Goal: Use online tool/utility: Use online tool/utility

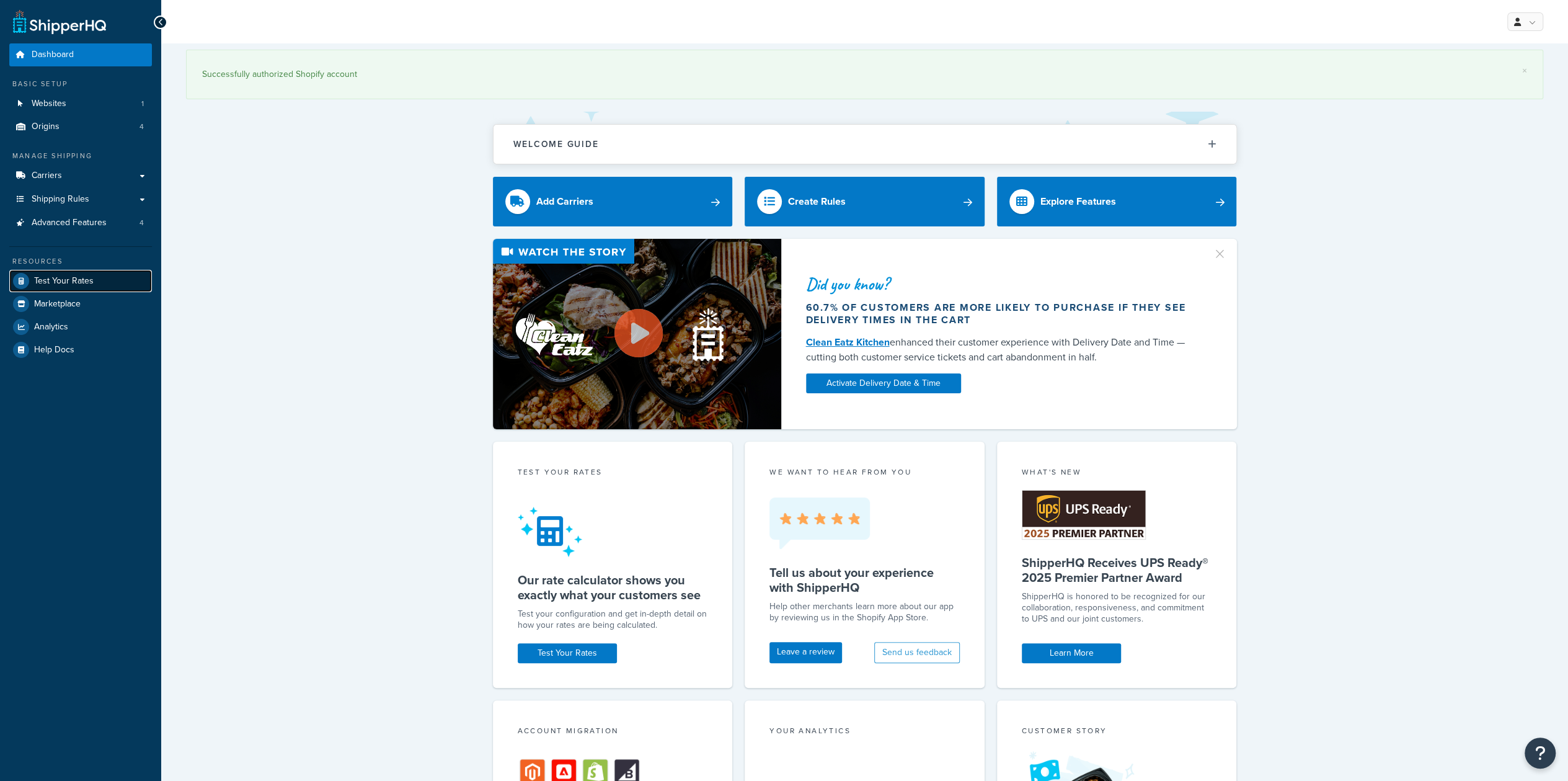
click at [88, 281] on span "Test Your Rates" at bounding box center [64, 281] width 60 height 11
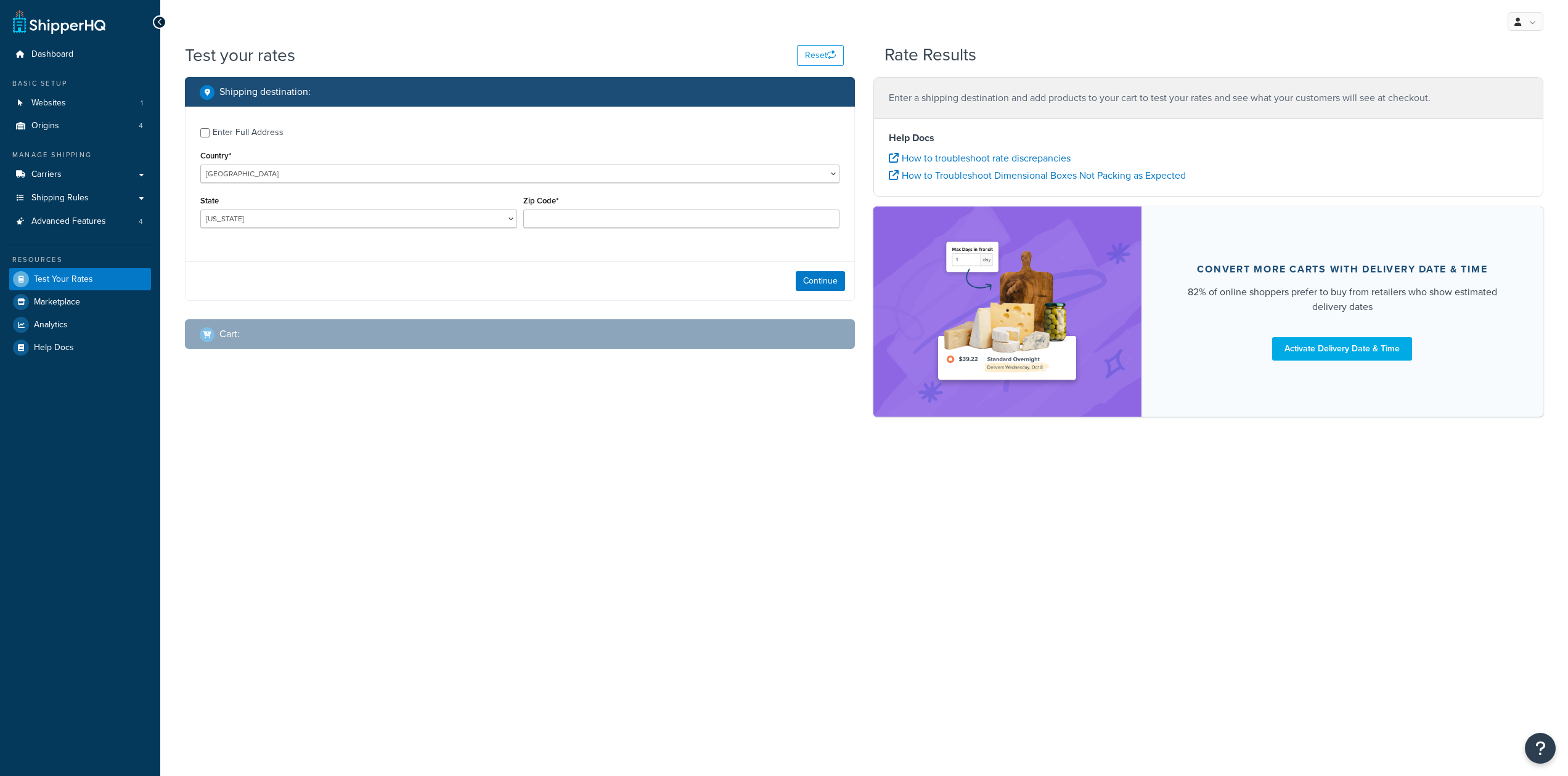
click at [225, 134] on div "Enter Full Address" at bounding box center [248, 133] width 71 height 18
click at [210, 134] on input "Enter Full Address" at bounding box center [205, 133] width 9 height 9
checkbox input "true"
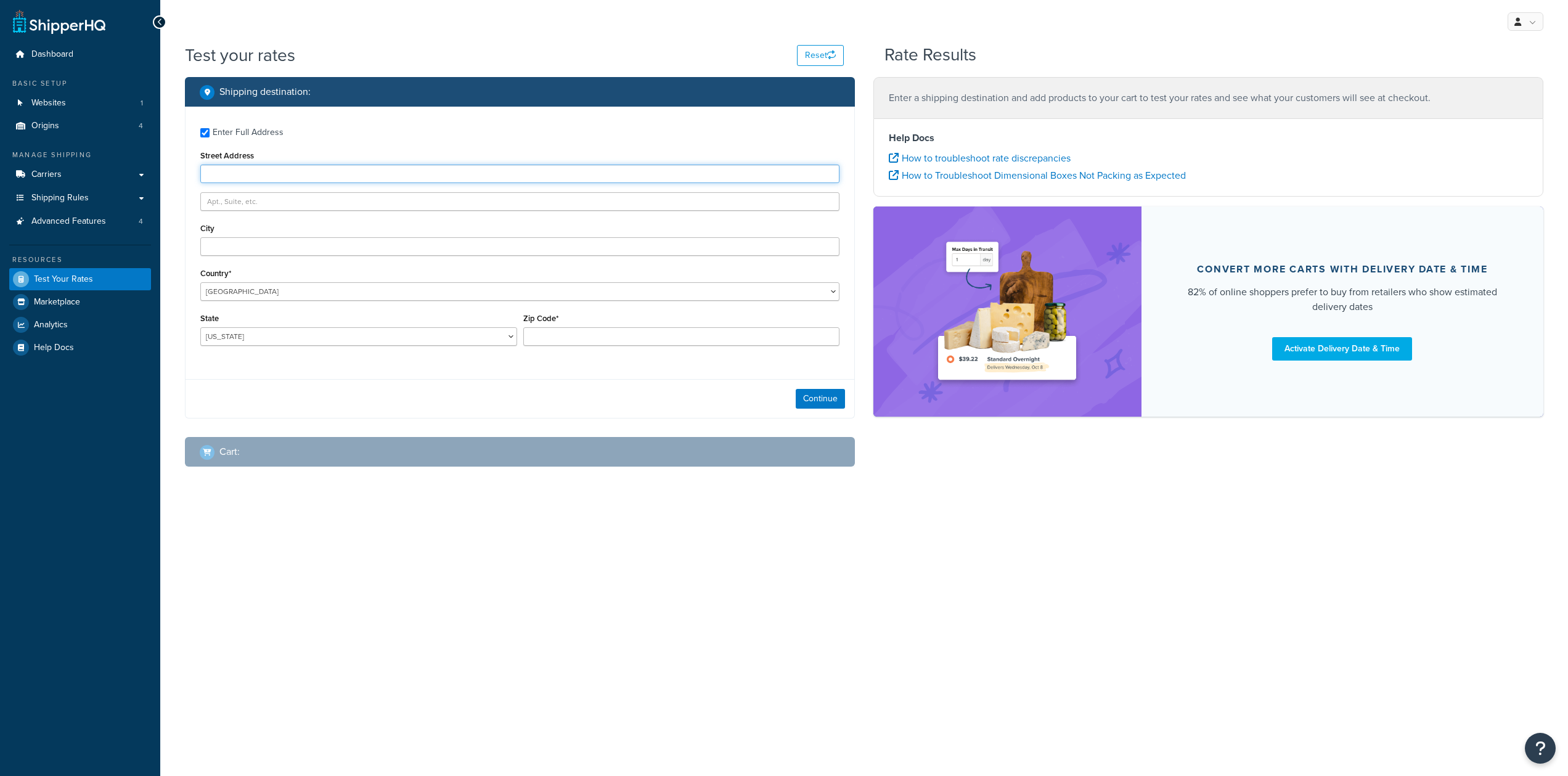
click at [288, 175] on input "Street Address" at bounding box center [520, 173] width 639 height 18
type input "[GEOGRAPHIC_DATA]"
click at [290, 252] on input "City" at bounding box center [520, 246] width 639 height 18
type input "Seattle [US_STATE]"
click at [431, 344] on select "[US_STATE] [US_STATE] [US_STATE] [US_STATE] [US_STATE] Armed Forces Americas Ar…" at bounding box center [358, 336] width 317 height 18
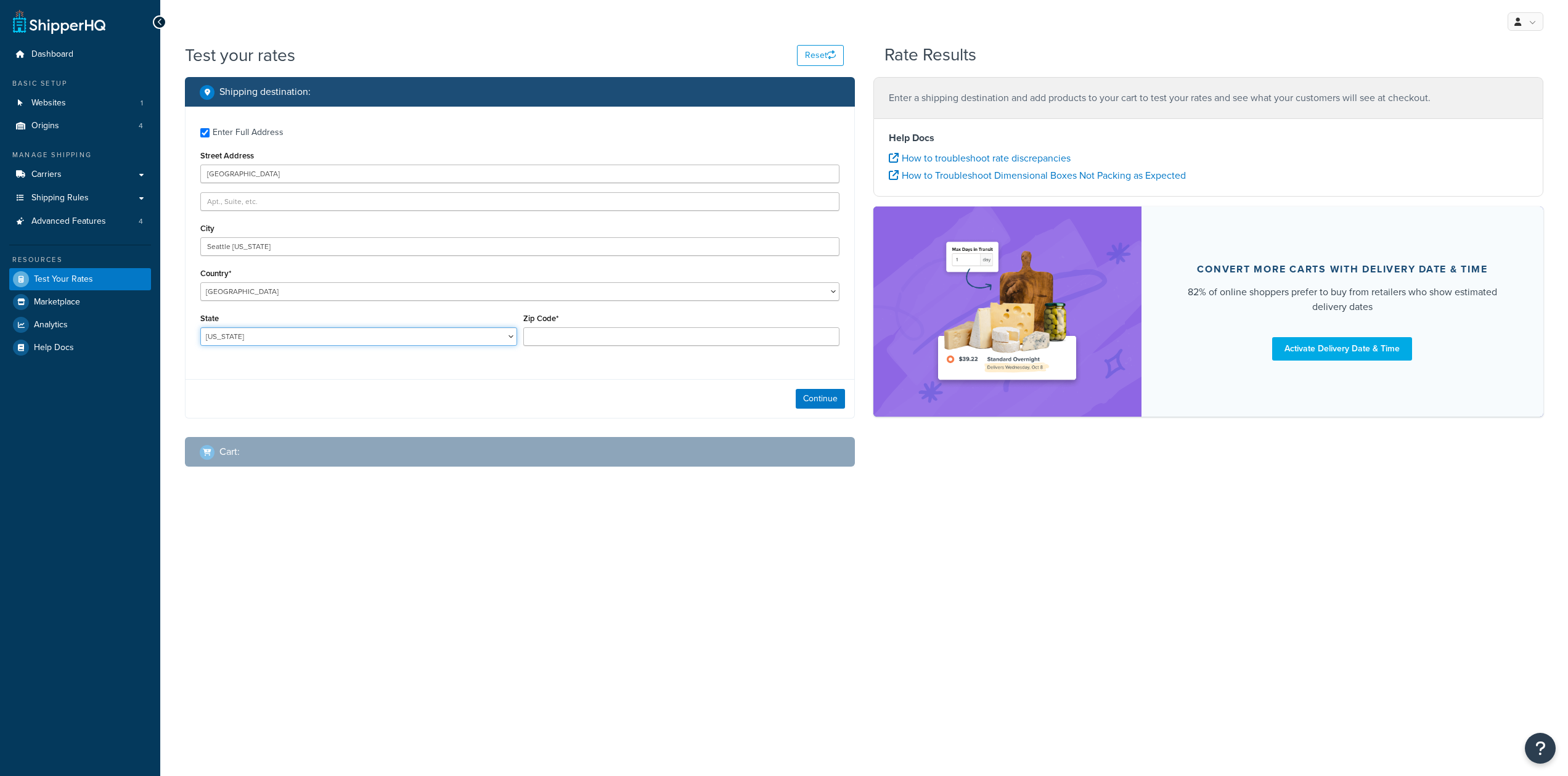
select select "NY"
click at [200, 327] on select "[US_STATE] [US_STATE] [US_STATE] [US_STATE] [US_STATE] Armed Forces Americas Ar…" at bounding box center [358, 336] width 317 height 18
click at [607, 339] on input "Zip Code*" at bounding box center [681, 336] width 317 height 18
click at [539, 345] on input "Zip Code*" at bounding box center [681, 336] width 317 height 18
click at [532, 353] on div "Zip Code*" at bounding box center [682, 332] width 323 height 45
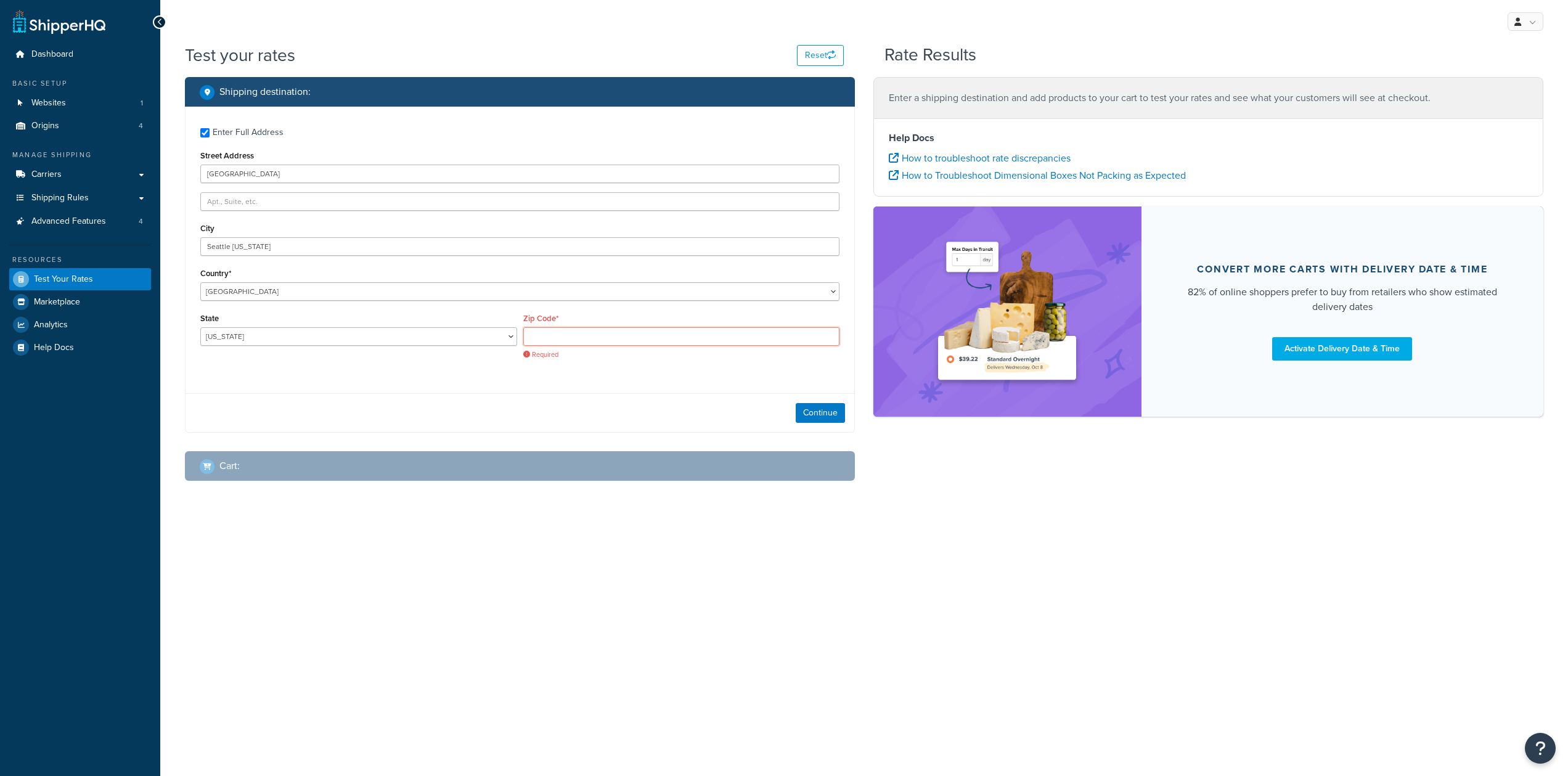
click at [541, 339] on input "Zip Code*" at bounding box center [681, 336] width 317 height 18
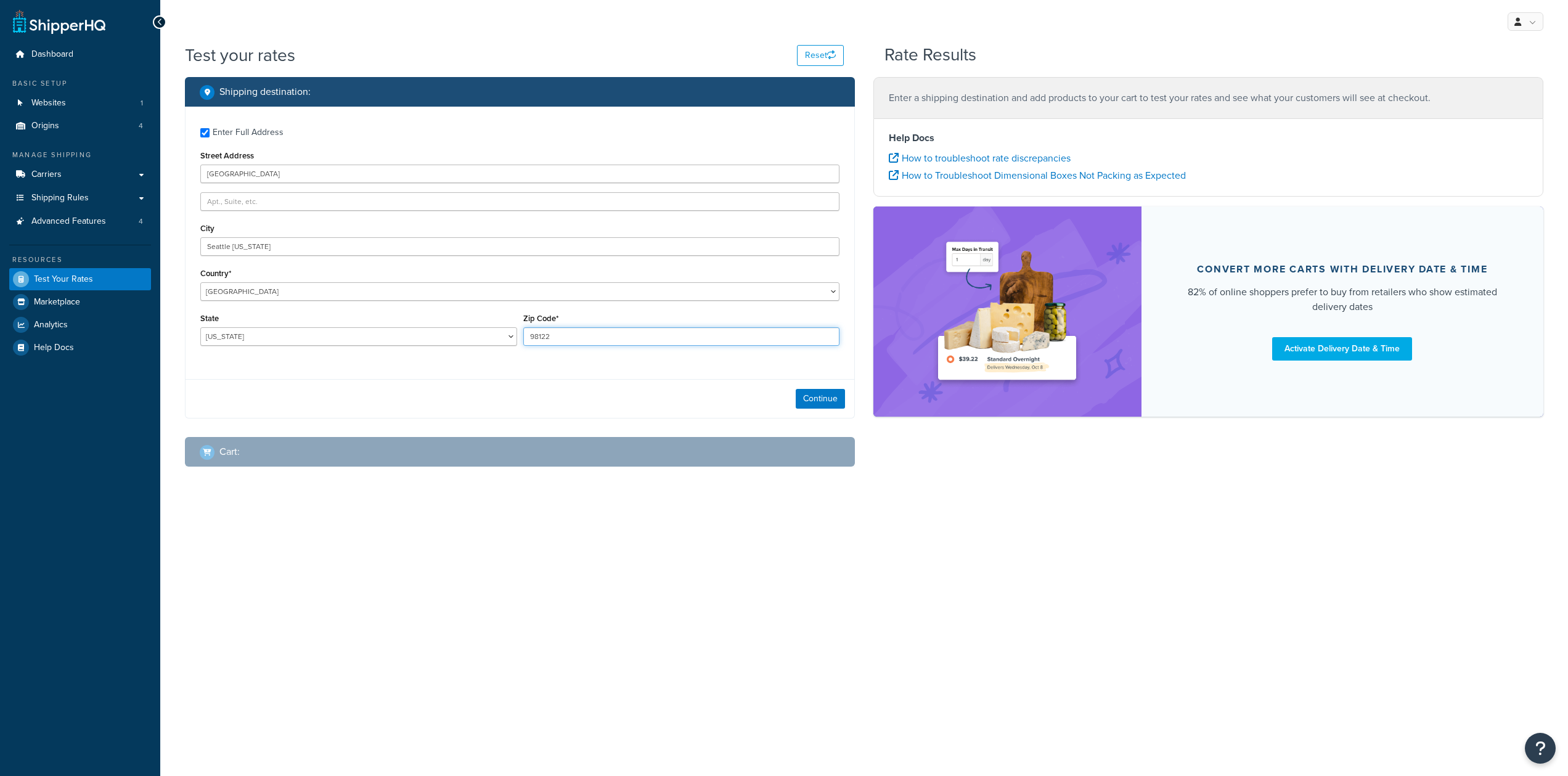
type input "98122"
click at [656, 393] on div "Continue" at bounding box center [520, 399] width 669 height 39
click at [807, 401] on button "Continue" at bounding box center [820, 398] width 49 height 20
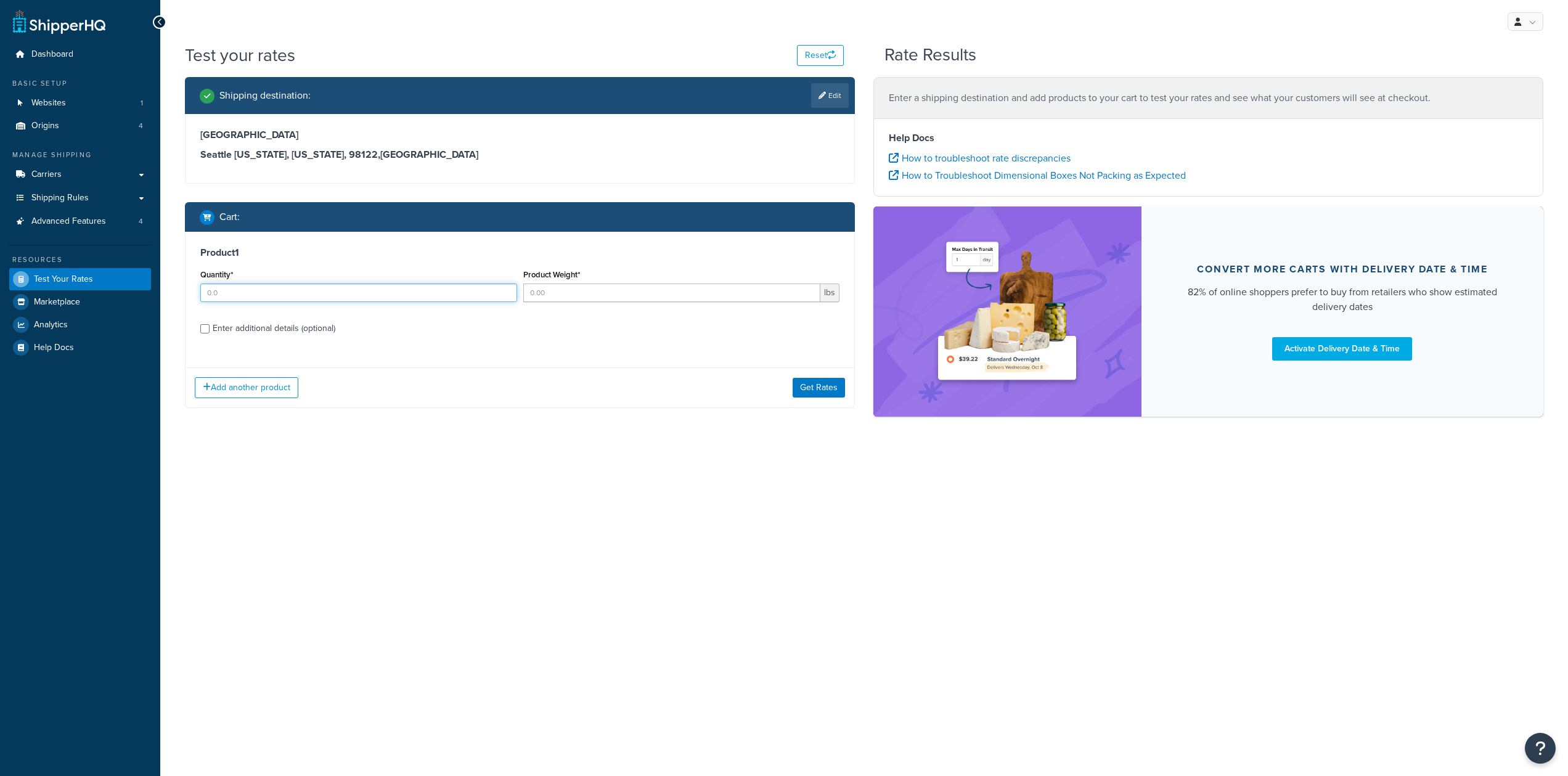
click at [440, 295] on input "Quantity*" at bounding box center [358, 292] width 317 height 18
type input "1"
click at [564, 293] on input "Product Weight*" at bounding box center [672, 292] width 298 height 18
type input "2"
click at [288, 387] on button "Add another product" at bounding box center [246, 387] width 103 height 21
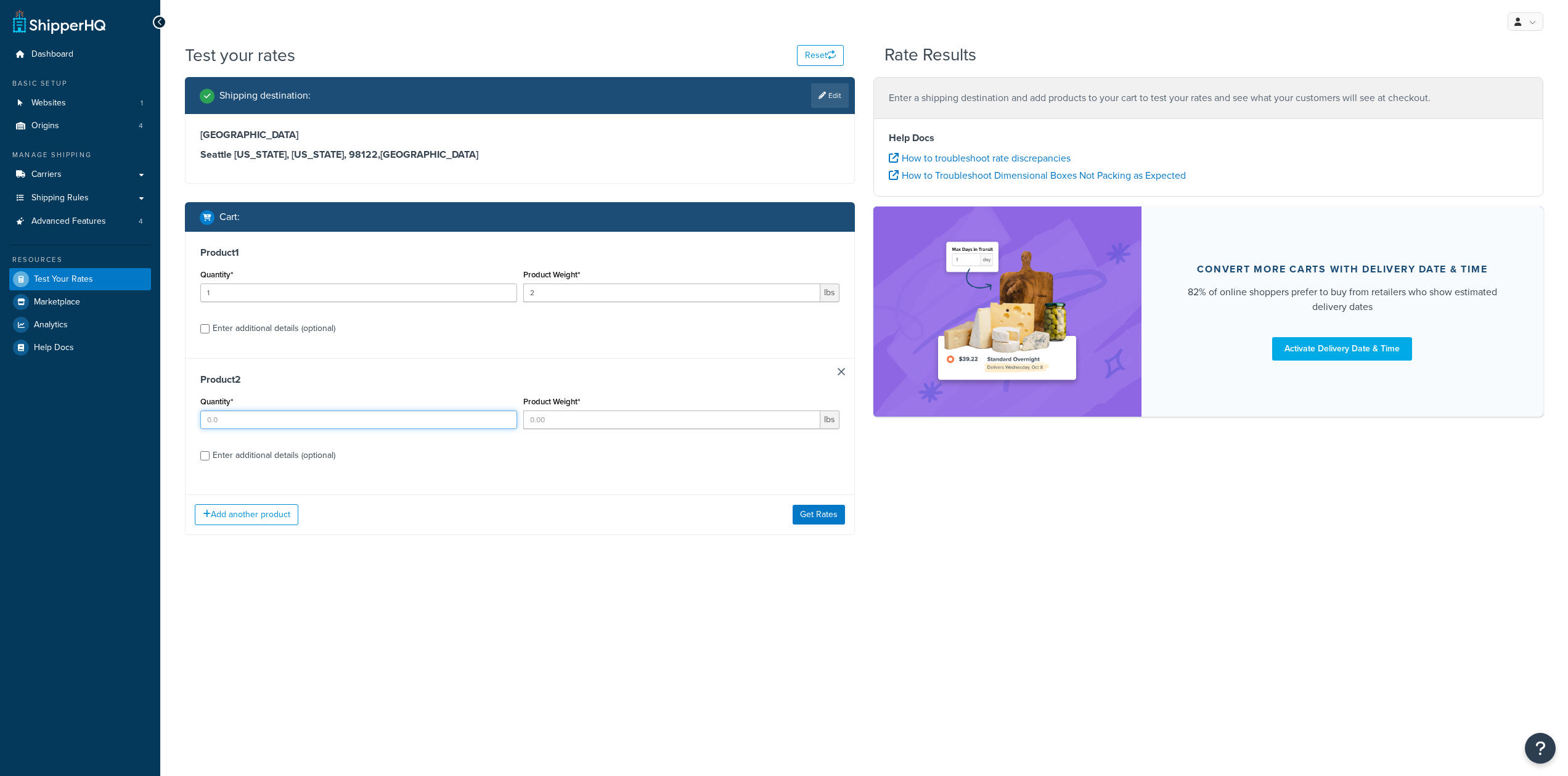
click at [290, 418] on input "Quantity*" at bounding box center [358, 419] width 317 height 18
type input "1"
click at [570, 416] on input "Product Weight*" at bounding box center [672, 419] width 298 height 18
type input "19.4"
click at [818, 523] on button "Get Rates" at bounding box center [819, 514] width 53 height 20
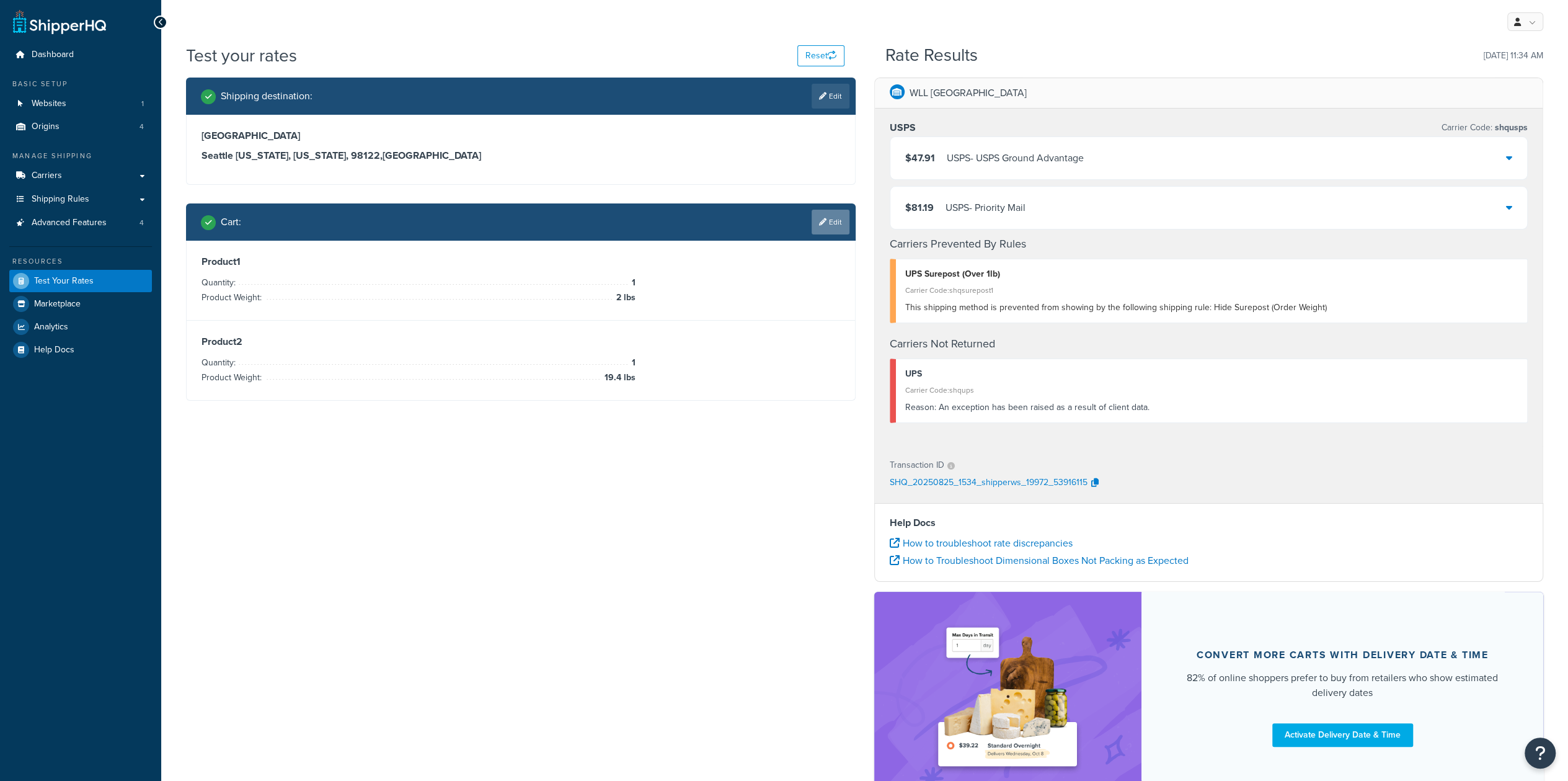
click at [840, 225] on link "Edit" at bounding box center [830, 222] width 38 height 25
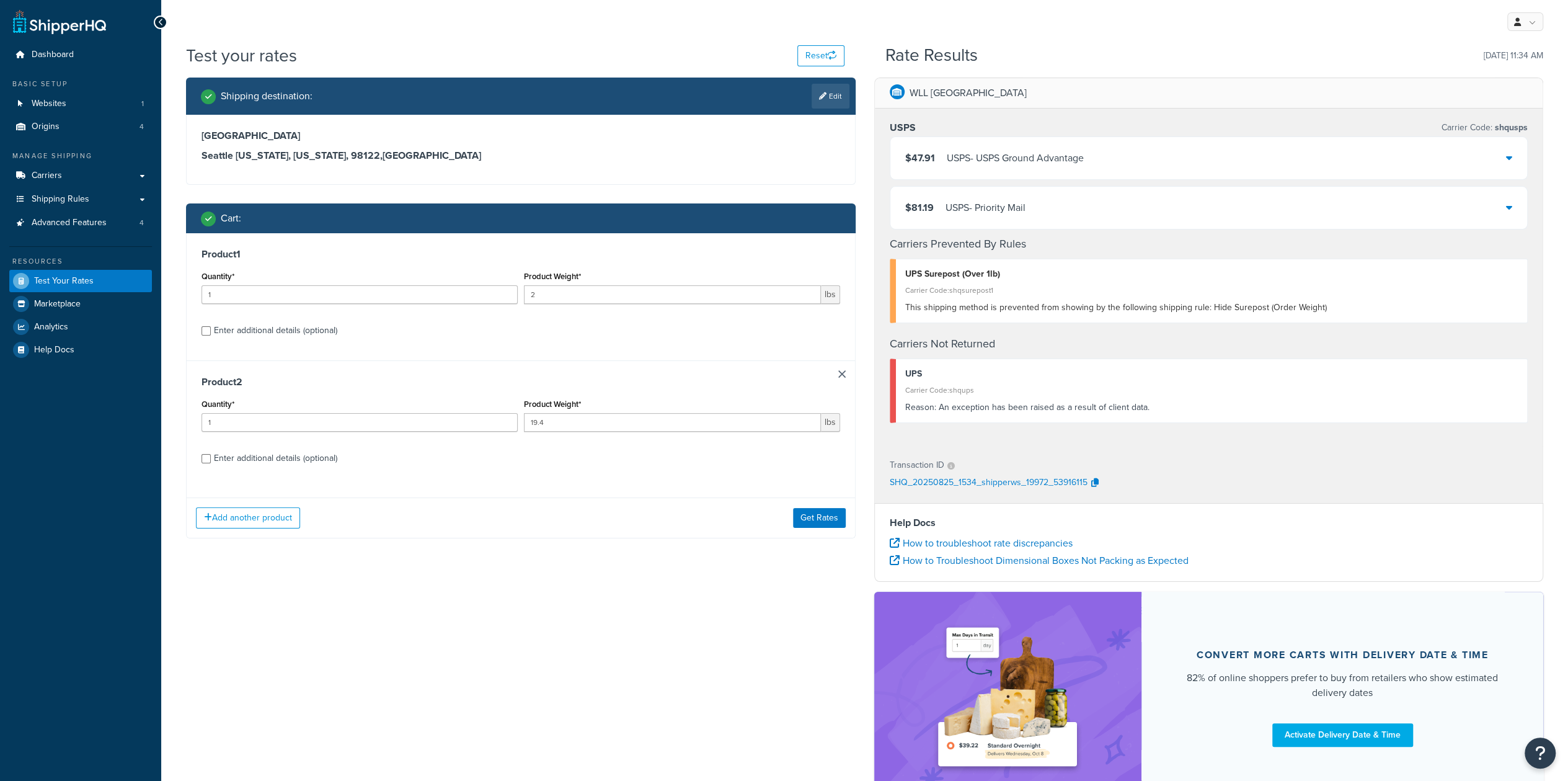
click at [262, 327] on div "Enter additional details (optional)" at bounding box center [276, 331] width 124 height 18
click at [211, 327] on input "Enter additional details (optional)" at bounding box center [206, 331] width 10 height 10
checkbox input "true"
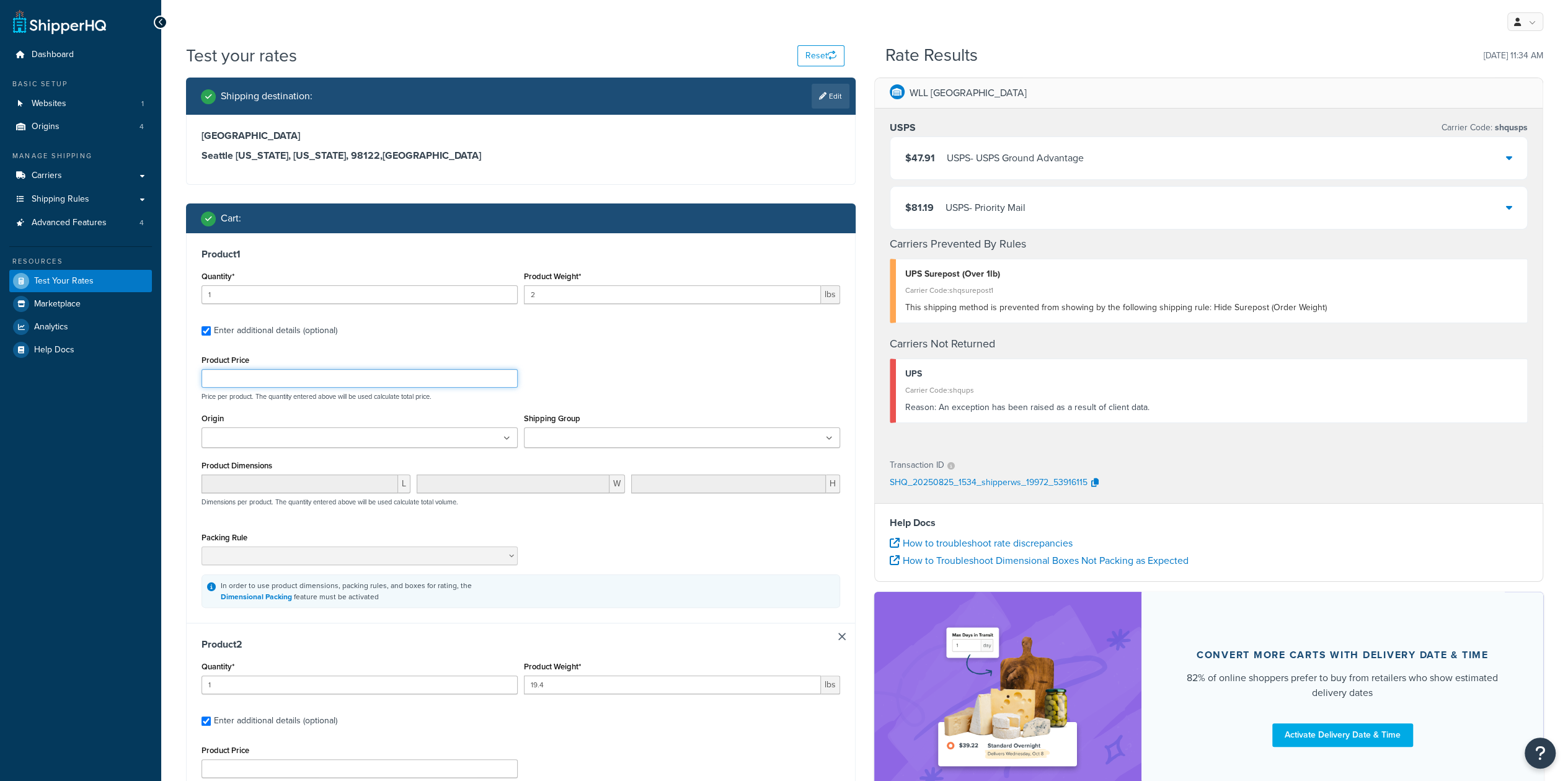
click at [275, 373] on input "Product Price" at bounding box center [360, 378] width 316 height 18
click at [342, 382] on input "Product Price" at bounding box center [360, 378] width 316 height 18
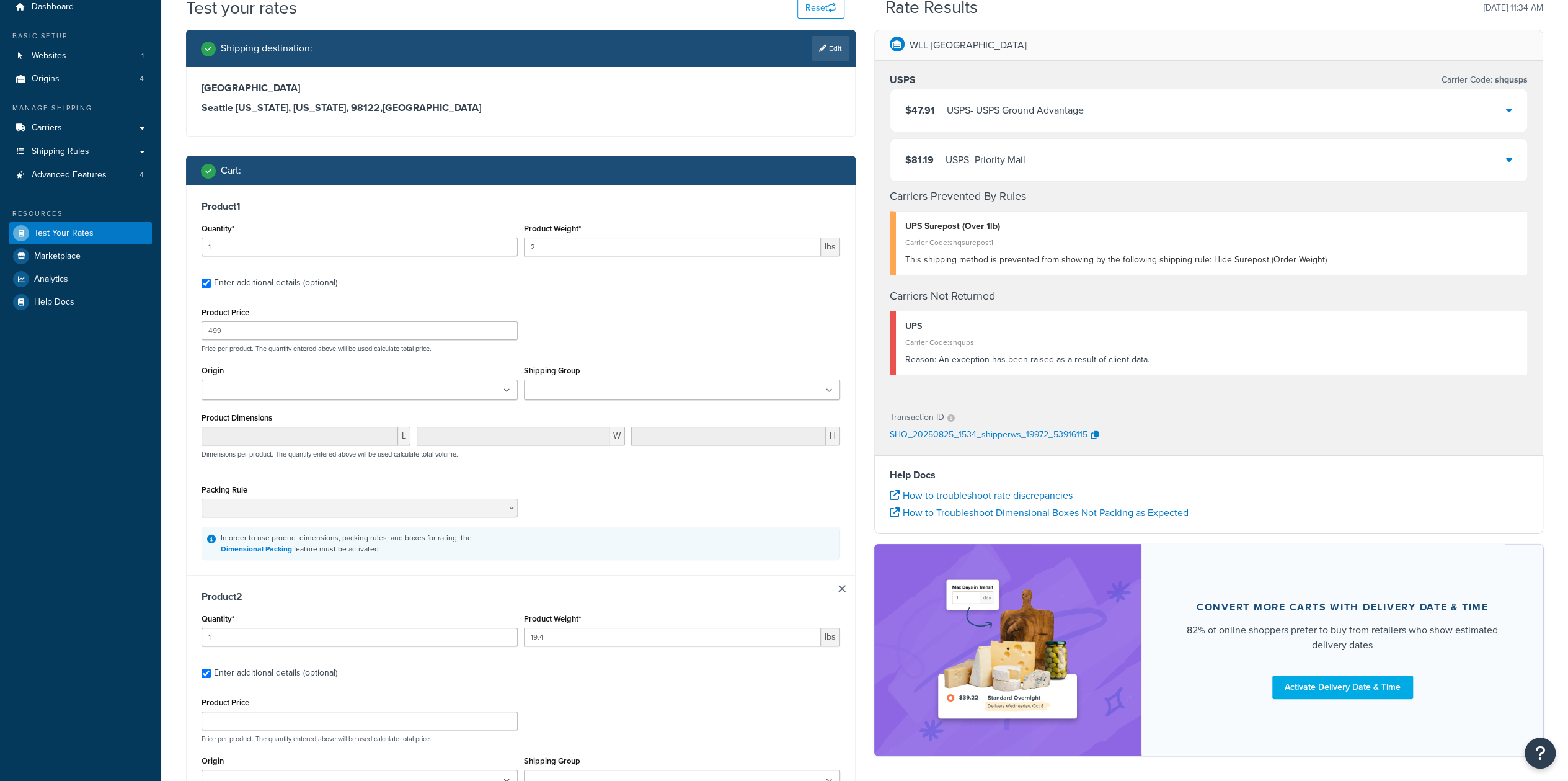
scroll to position [124, 0]
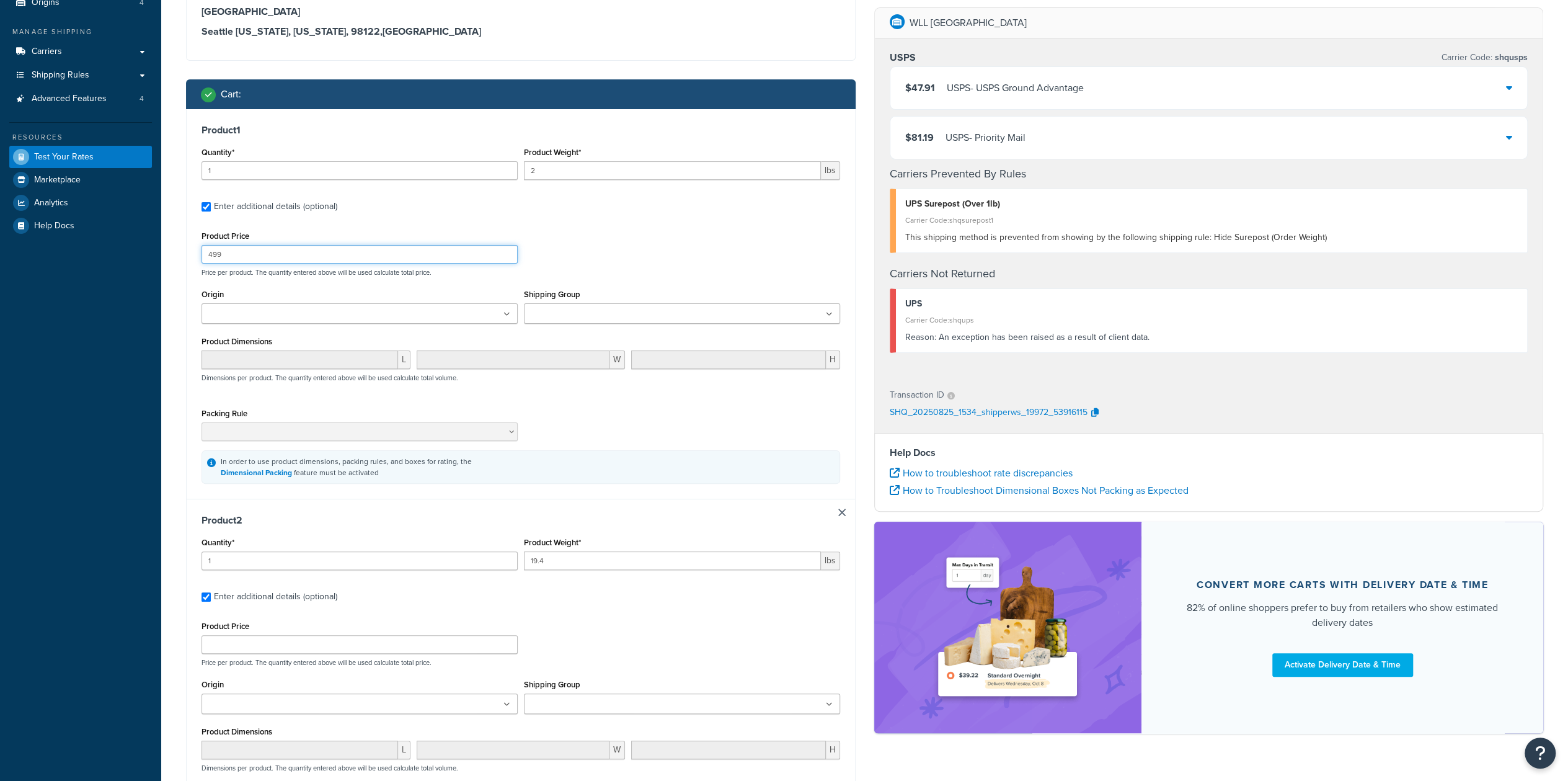
click at [267, 260] on input "499" at bounding box center [360, 254] width 316 height 18
type input "21.49"
click at [315, 645] on input "Product Price" at bounding box center [360, 644] width 316 height 18
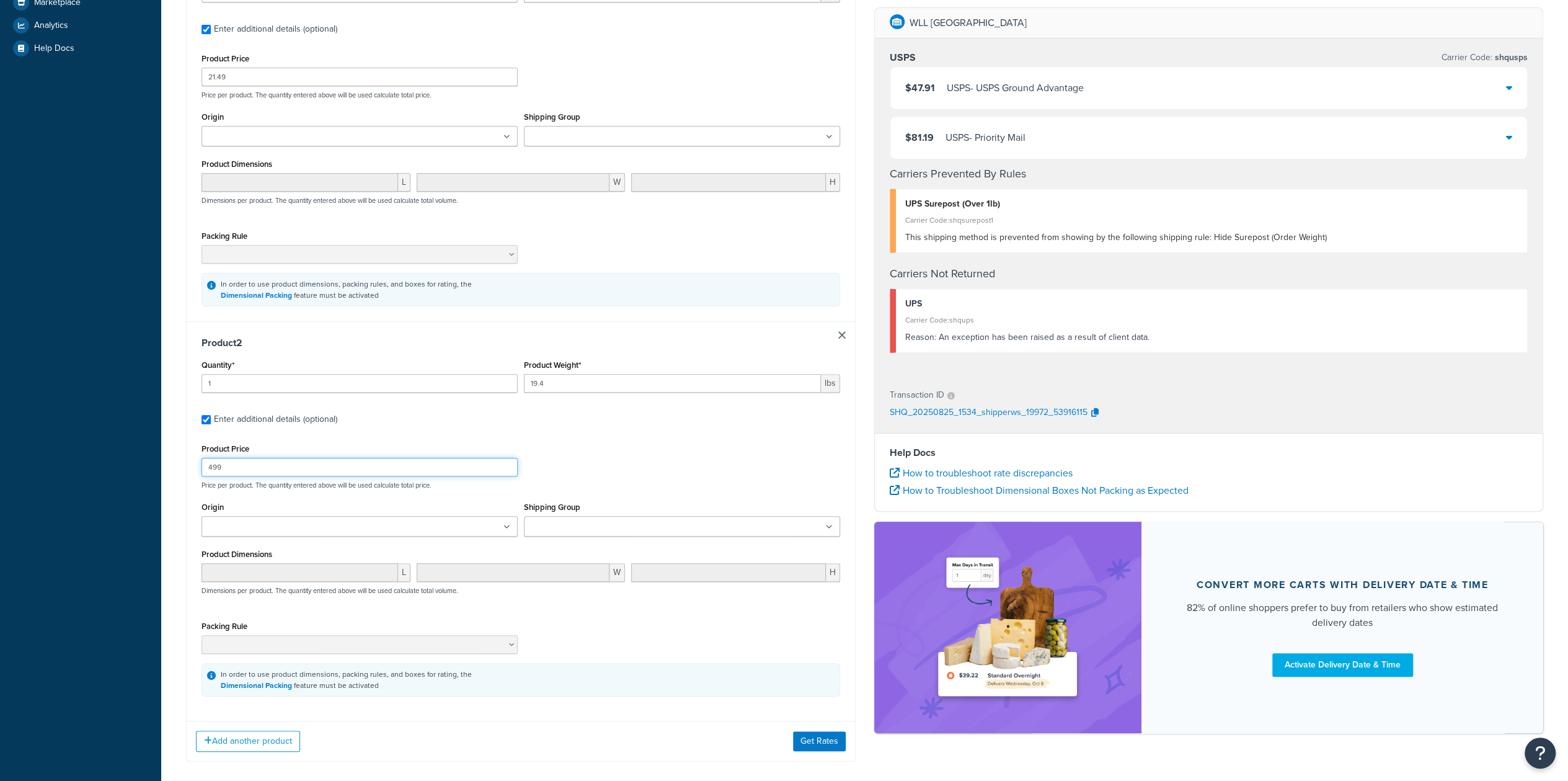
scroll to position [361, 0]
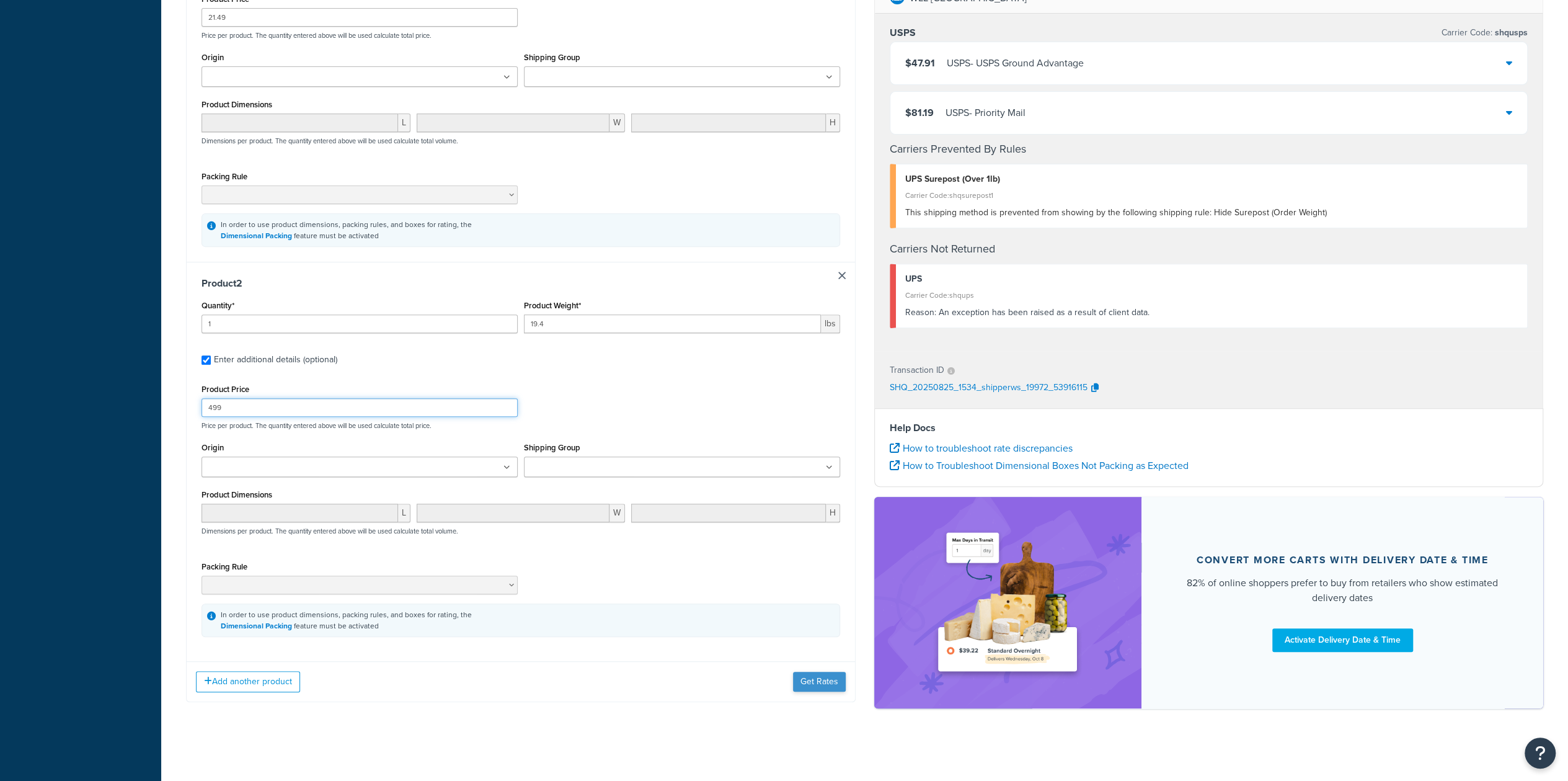
type input "499"
click at [821, 687] on button "Get Rates" at bounding box center [819, 681] width 53 height 20
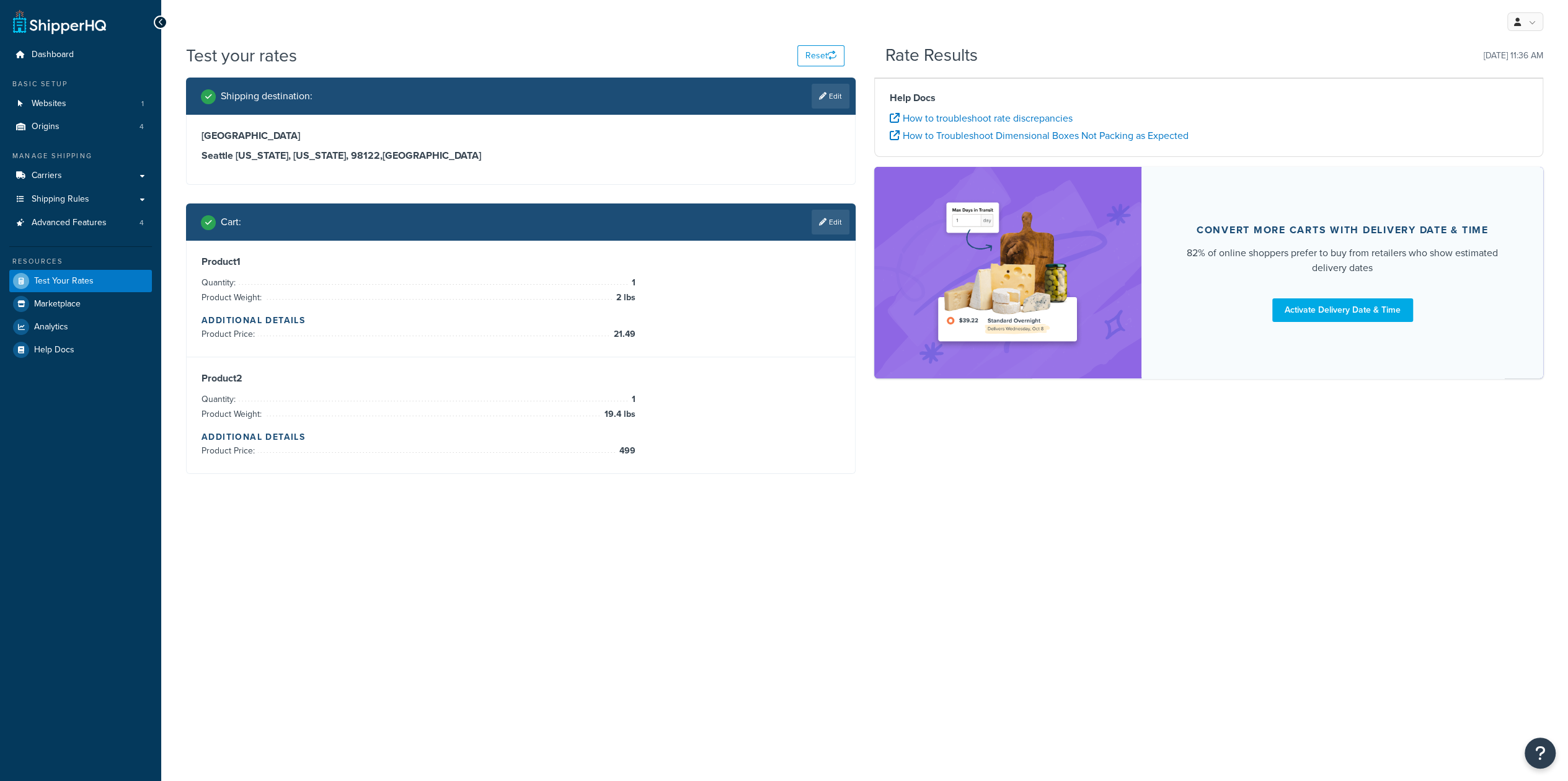
scroll to position [0, 0]
